Goal: Task Accomplishment & Management: Manage account settings

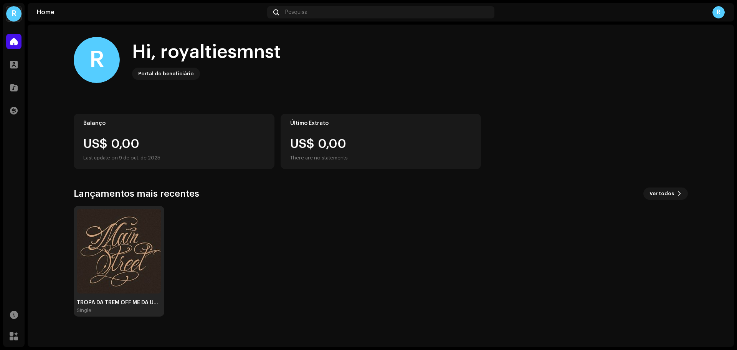
click at [129, 223] on img at bounding box center [119, 251] width 84 height 84
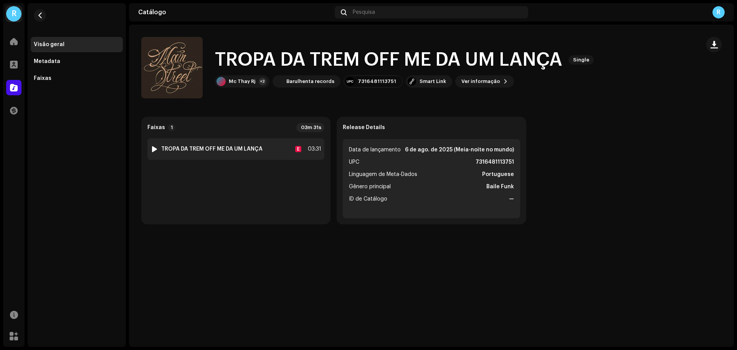
click at [258, 146] on strong "TROPA DA TREM OFF ME DA UM LANÇA" at bounding box center [211, 149] width 101 height 6
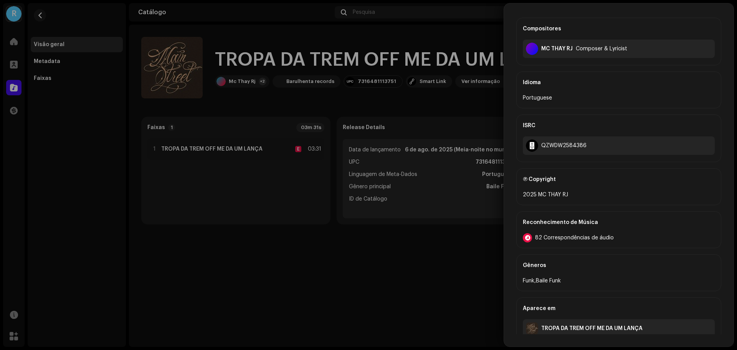
scroll to position [242, 0]
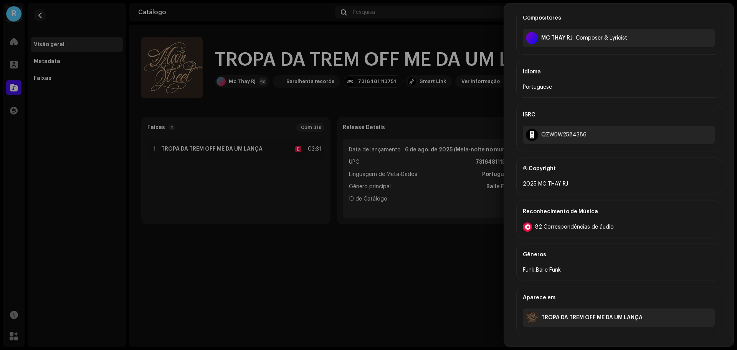
click at [560, 227] on span "82 Correspondências de áudio" at bounding box center [574, 227] width 79 height 6
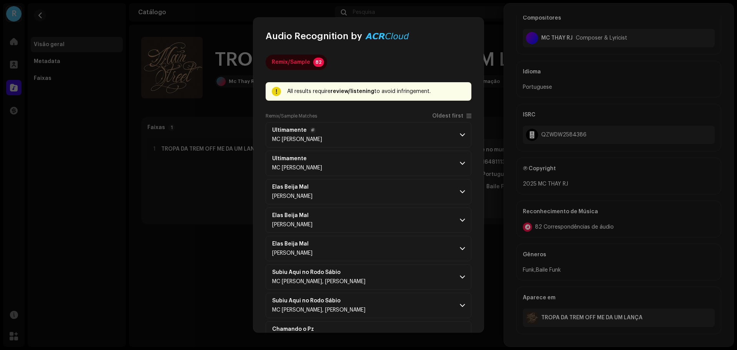
scroll to position [38, 0]
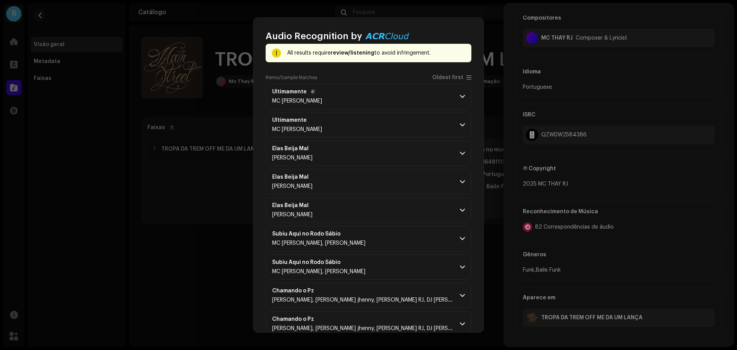
click at [460, 95] on span at bounding box center [462, 96] width 5 height 6
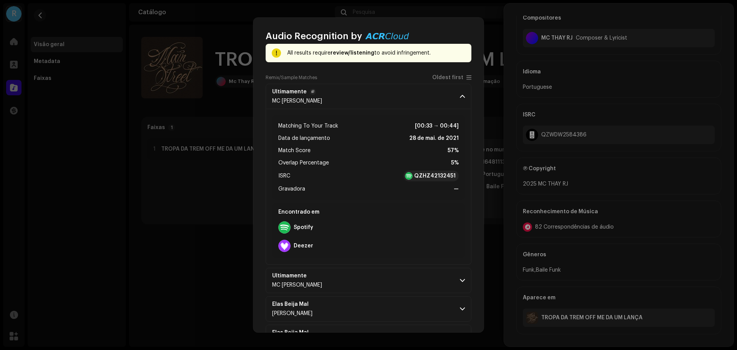
click at [460, 95] on span at bounding box center [462, 96] width 5 height 6
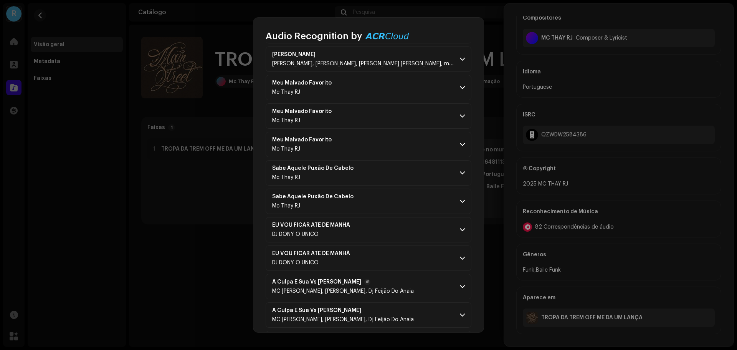
scroll to position [538, 0]
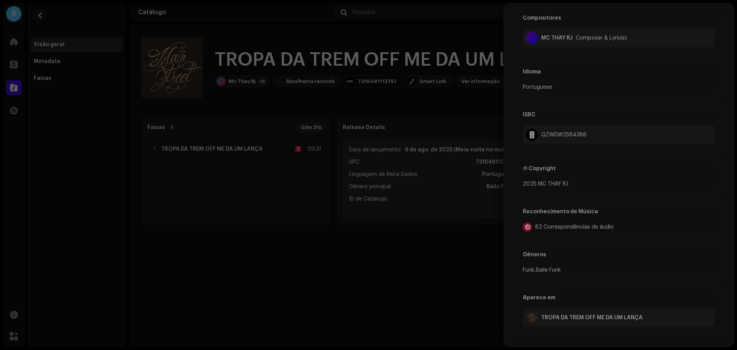
click at [629, 191] on div "Audio Recognition by Remix/Sample 82 All results require review/listening to av…" at bounding box center [368, 175] width 737 height 350
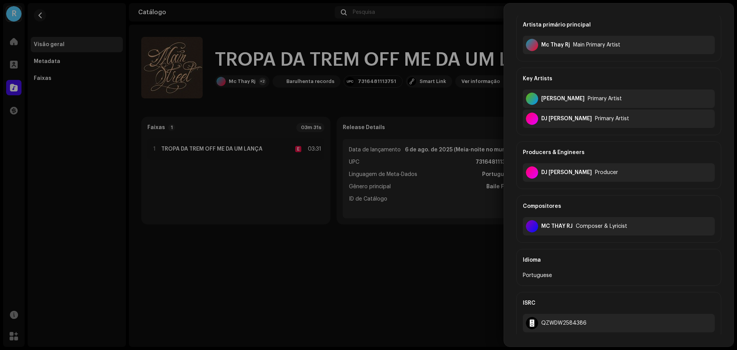
scroll to position [50, 0]
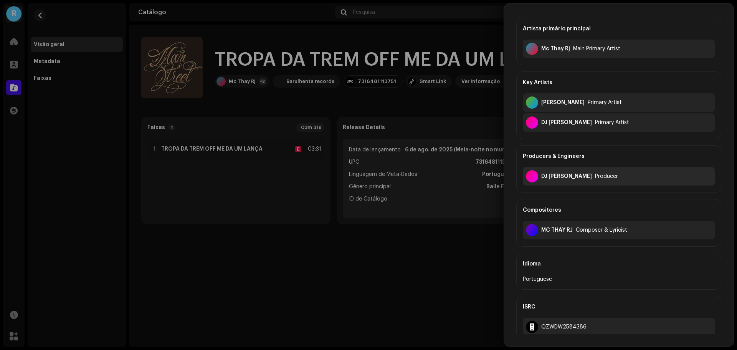
click at [595, 176] on div "Producer" at bounding box center [606, 176] width 23 height 6
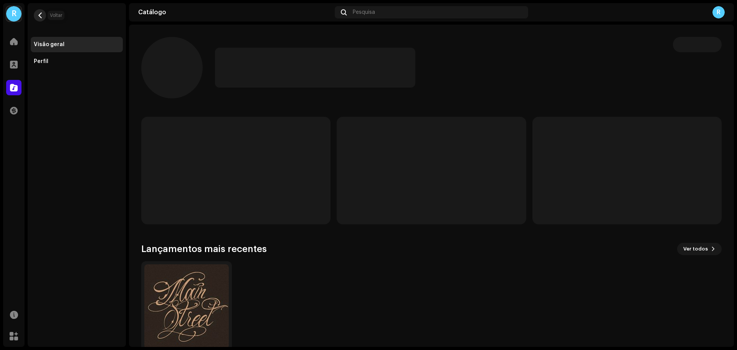
click at [41, 13] on span "button" at bounding box center [40, 15] width 6 height 6
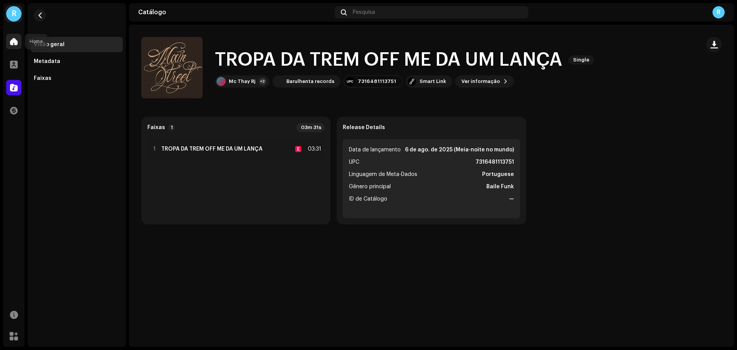
click at [13, 41] on span at bounding box center [14, 41] width 8 height 6
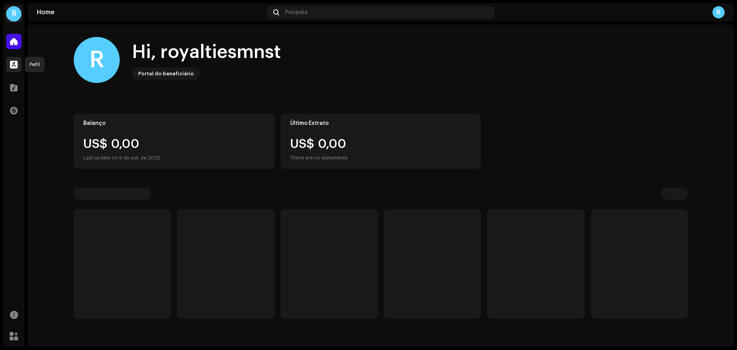
click at [11, 62] on span at bounding box center [14, 64] width 8 height 6
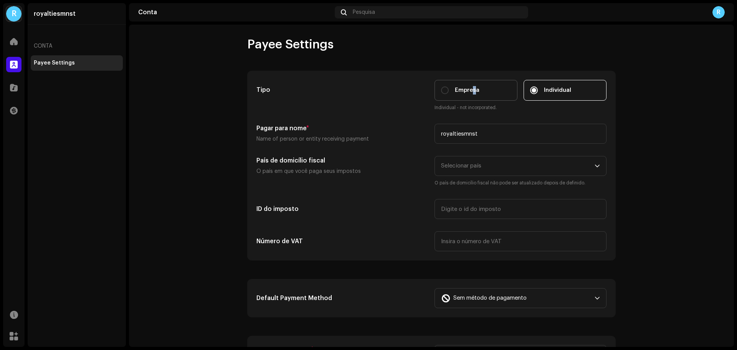
click at [471, 95] on label "Empresa" at bounding box center [476, 90] width 83 height 21
click at [443, 94] on div "Empresa" at bounding box center [460, 90] width 38 height 8
click at [443, 94] on input "Empresa" at bounding box center [445, 90] width 8 height 8
radio input "true"
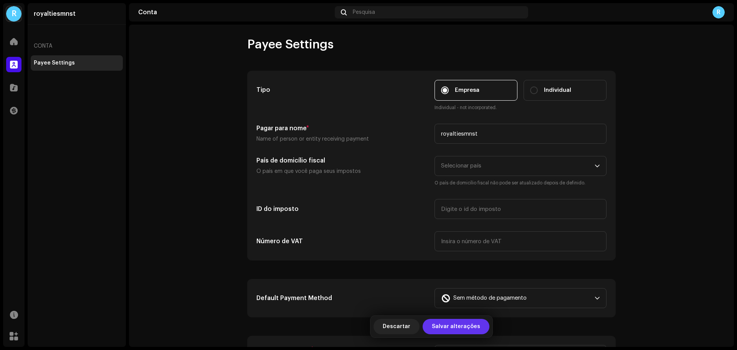
click at [459, 323] on span "Salvar alterações" at bounding box center [456, 326] width 48 height 15
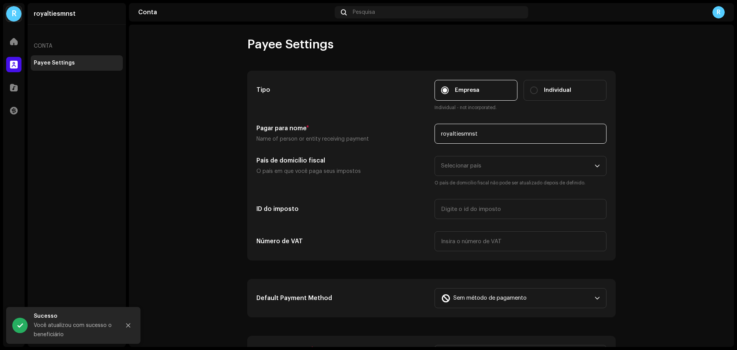
drag, startPoint x: 487, startPoint y: 128, endPoint x: 359, endPoint y: 115, distance: 128.2
click at [359, 115] on div "Tipo Empresa Individual Individual - not incorporated. Pagar para nome * Name o…" at bounding box center [432, 165] width 350 height 171
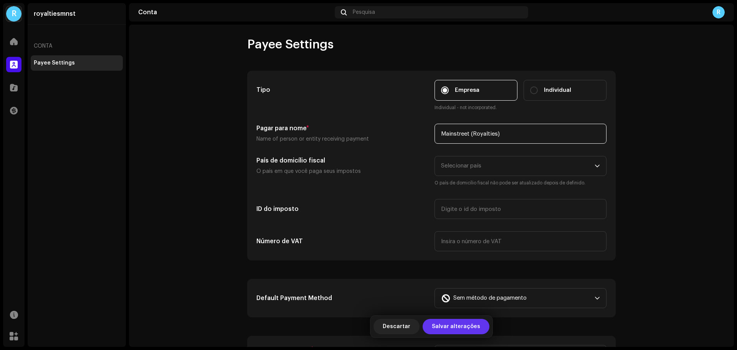
type input "Mainstreet (Royalties)"
click at [469, 331] on span "Salvar alterações" at bounding box center [456, 326] width 48 height 15
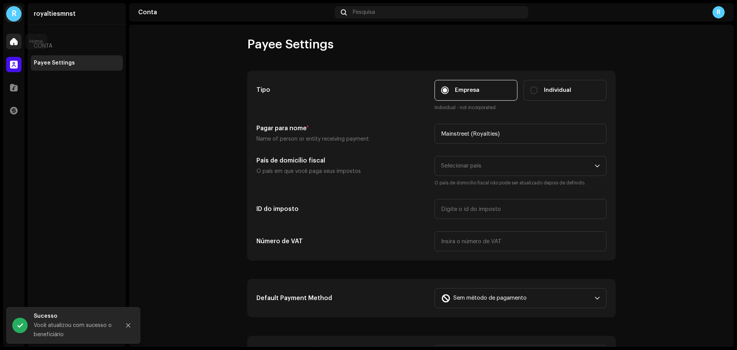
click at [14, 41] on span at bounding box center [14, 41] width 8 height 6
